Goal: Task Accomplishment & Management: Use online tool/utility

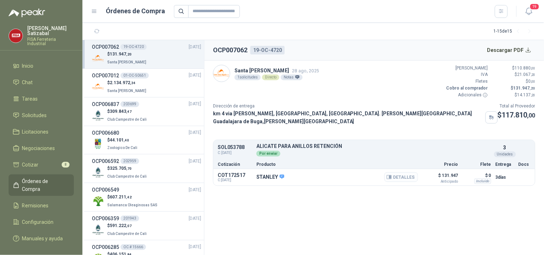
click at [404, 173] on button "Detalles" at bounding box center [401, 177] width 34 height 10
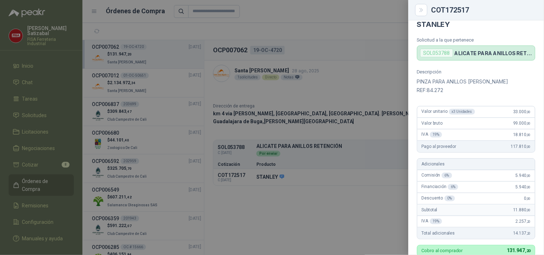
scroll to position [7, 0]
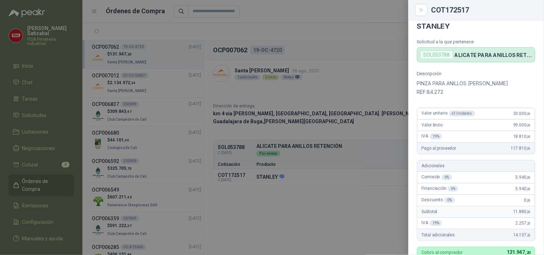
click at [175, 27] on div at bounding box center [272, 127] width 544 height 255
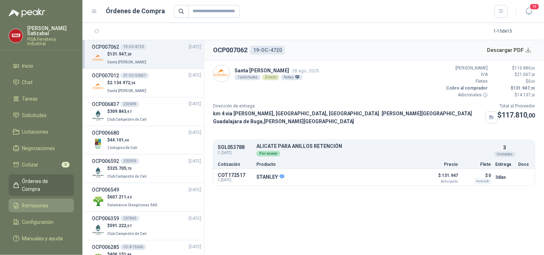
click at [33, 202] on span "Remisiones" at bounding box center [35, 206] width 27 height 8
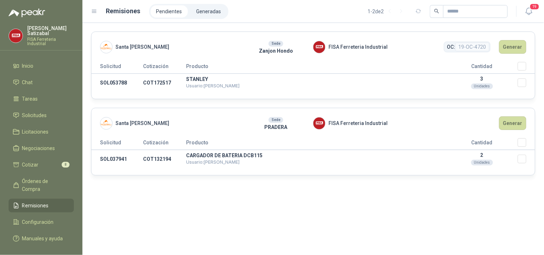
click at [526, 63] on th "Seleccionar/deseleccionar" at bounding box center [525, 68] width 17 height 12
click at [516, 45] on button "Generar" at bounding box center [512, 47] width 27 height 14
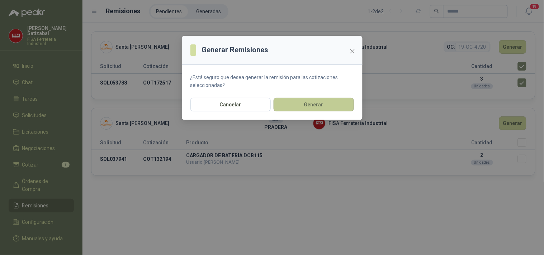
click at [312, 108] on button "Generar" at bounding box center [313, 105] width 80 height 14
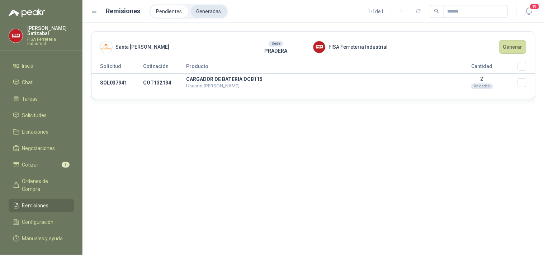
click at [201, 6] on li "Generadas" at bounding box center [209, 11] width 36 height 12
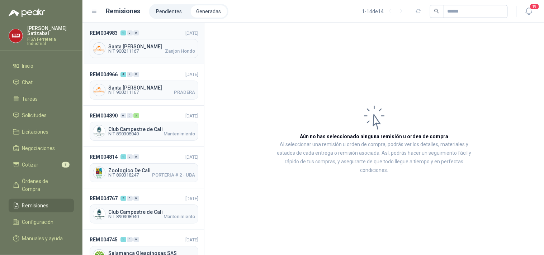
click at [149, 42] on div "Santa [PERSON_NAME] NIT 900211167 Zanjon Hondo" at bounding box center [144, 48] width 109 height 19
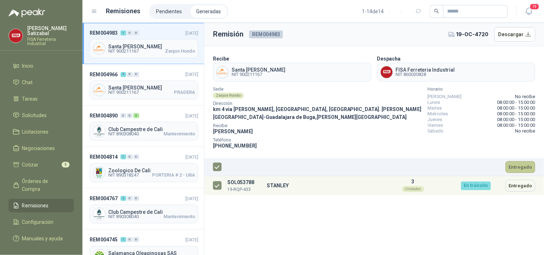
click at [524, 164] on button "Entregado" at bounding box center [520, 167] width 30 height 12
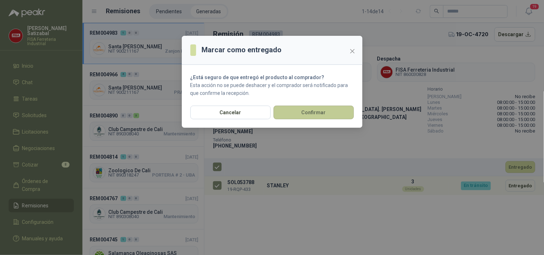
click at [330, 112] on button "Confirmar" at bounding box center [313, 113] width 80 height 14
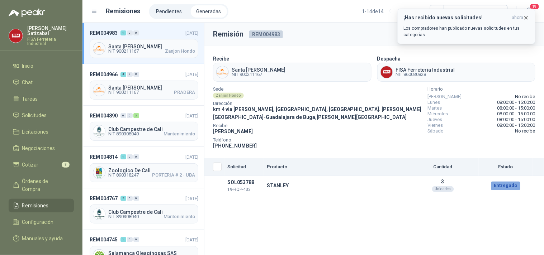
click at [526, 16] on icon "button" at bounding box center [526, 18] width 6 height 6
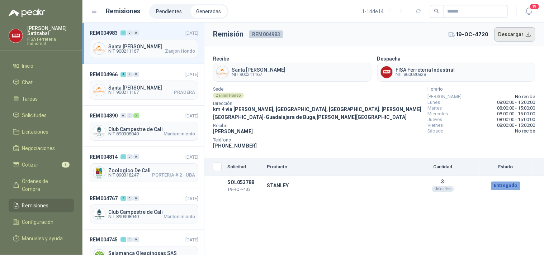
click at [511, 33] on button "Descargar" at bounding box center [514, 34] width 41 height 14
click at [36, 111] on span "Solicitudes" at bounding box center [34, 115] width 25 height 8
